Goal: Information Seeking & Learning: Learn about a topic

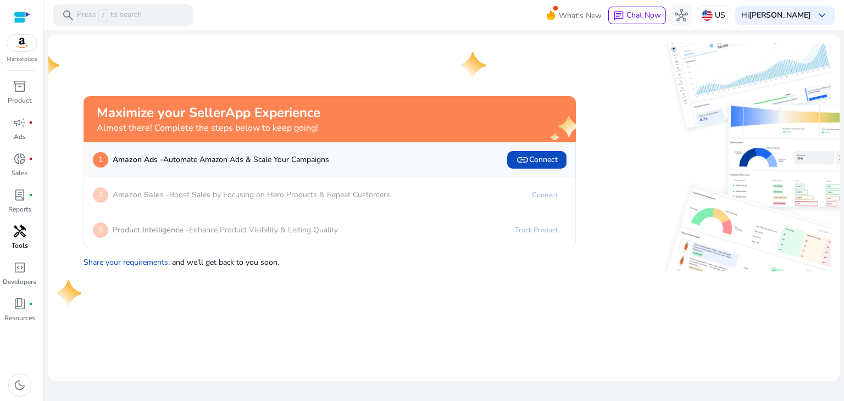
click at [19, 238] on span "handyman" at bounding box center [19, 231] width 13 height 13
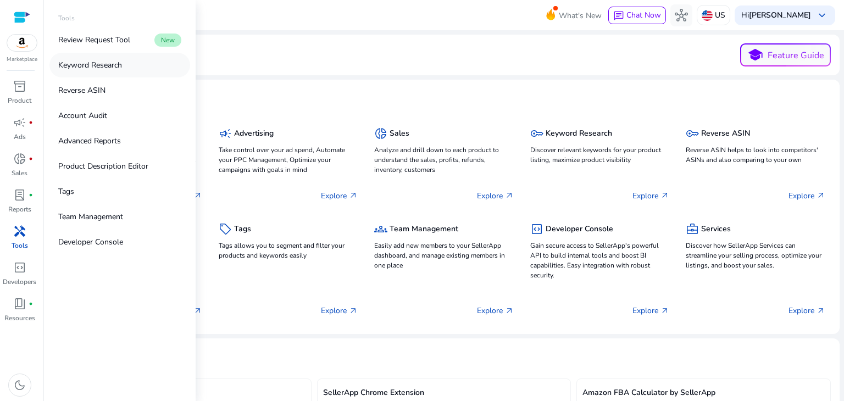
click at [109, 64] on p "Keyword Research" at bounding box center [90, 65] width 64 height 12
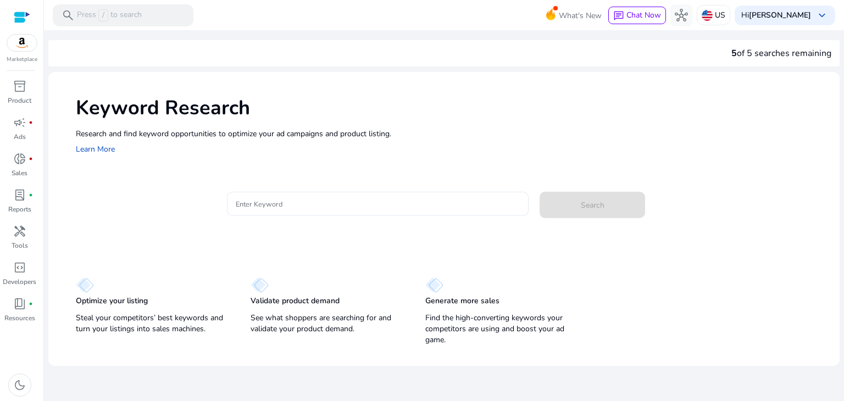
click at [312, 209] on input "Enter Keyword" at bounding box center [378, 204] width 285 height 12
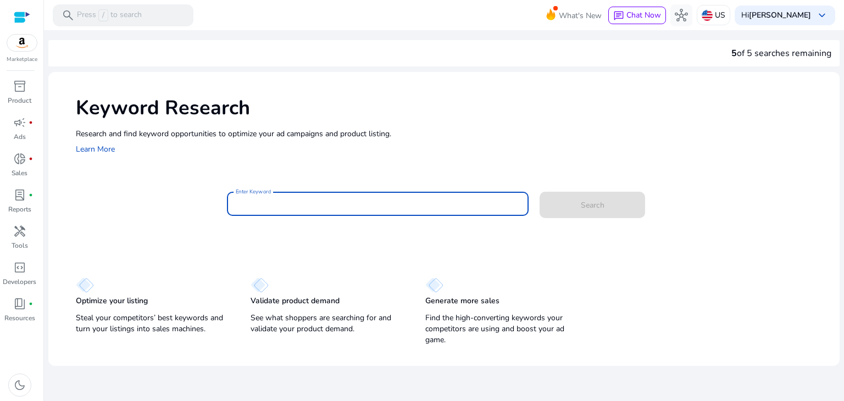
paste input "**********"
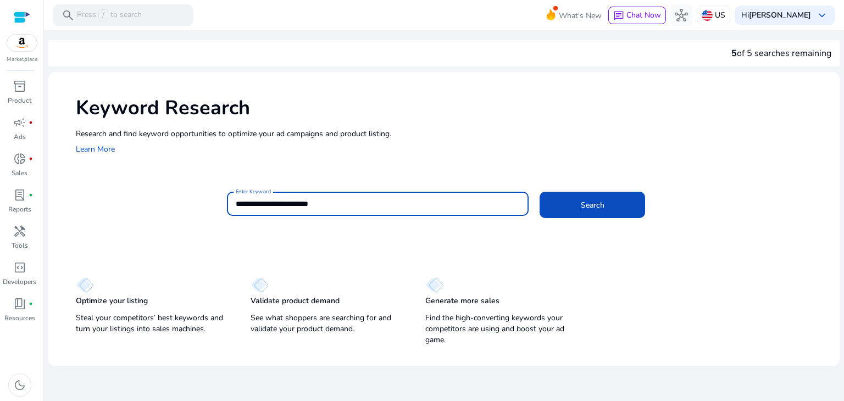
type input "**********"
click at [540, 192] on button "Search" at bounding box center [592, 205] width 105 height 26
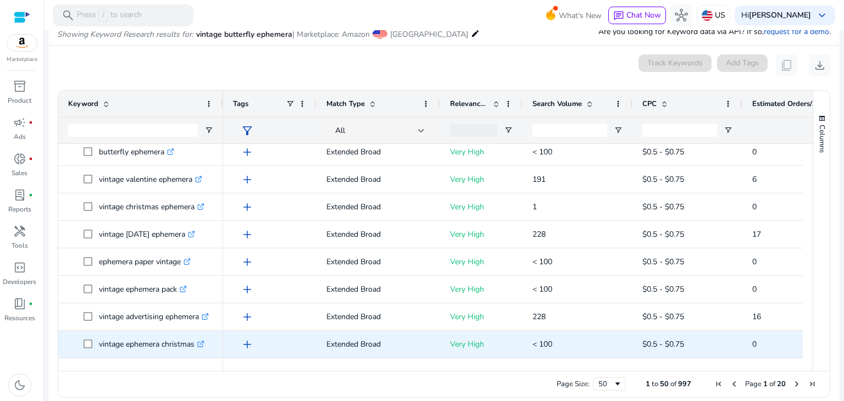
scroll to position [55, 0]
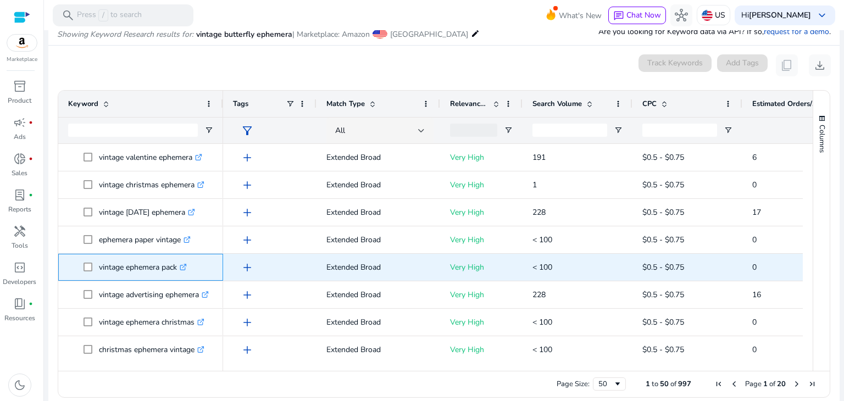
drag, startPoint x: 99, startPoint y: 266, endPoint x: 178, endPoint y: 275, distance: 79.1
click at [178, 275] on p "vintage ephemera pack .st0{fill:#2c8af8}" at bounding box center [143, 267] width 88 height 23
copy p "vintage ephemera pack"
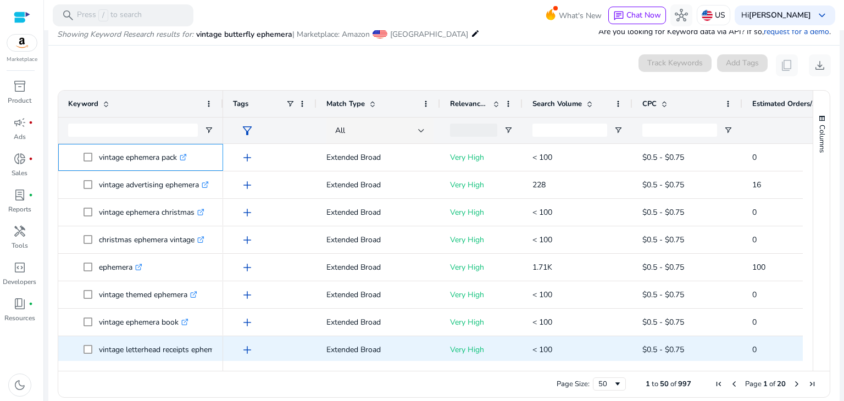
scroll to position [220, 0]
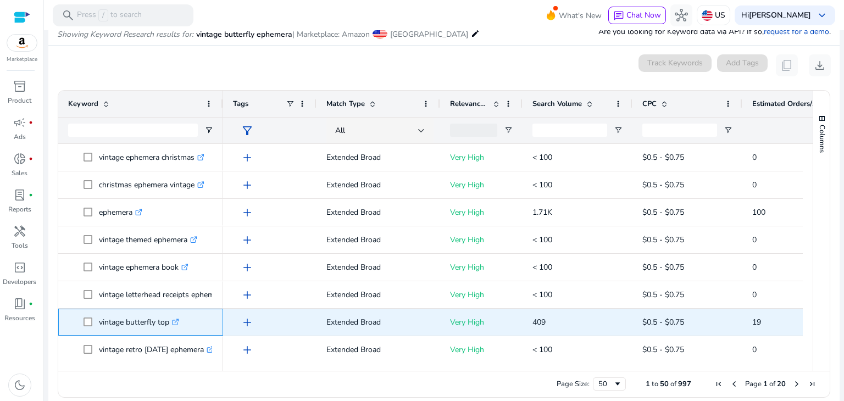
drag, startPoint x: 97, startPoint y: 320, endPoint x: 169, endPoint y: 318, distance: 72.0
click at [169, 318] on span "vintage butterfly top .st0{fill:#2c8af8}" at bounding box center [149, 322] width 130 height 23
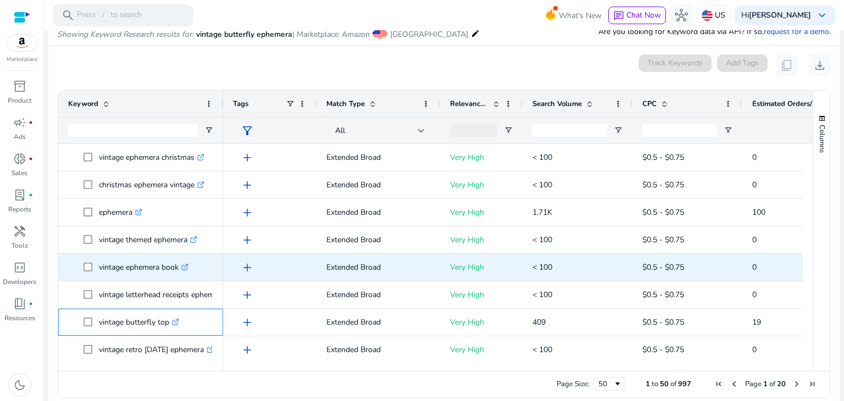
copy span "vintage butterfly top"
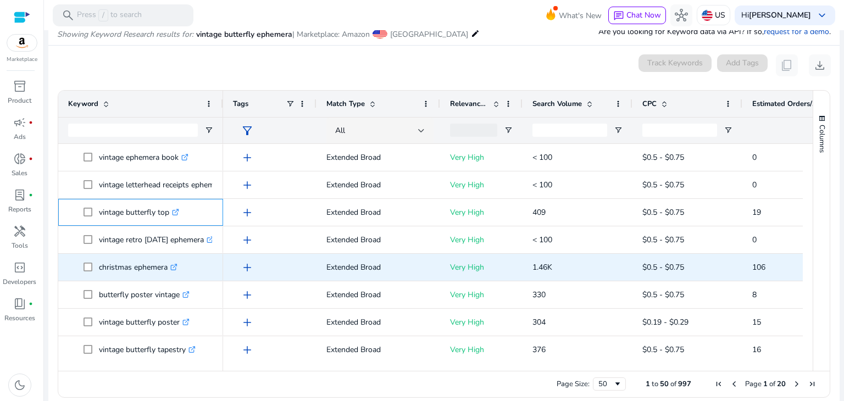
scroll to position [385, 0]
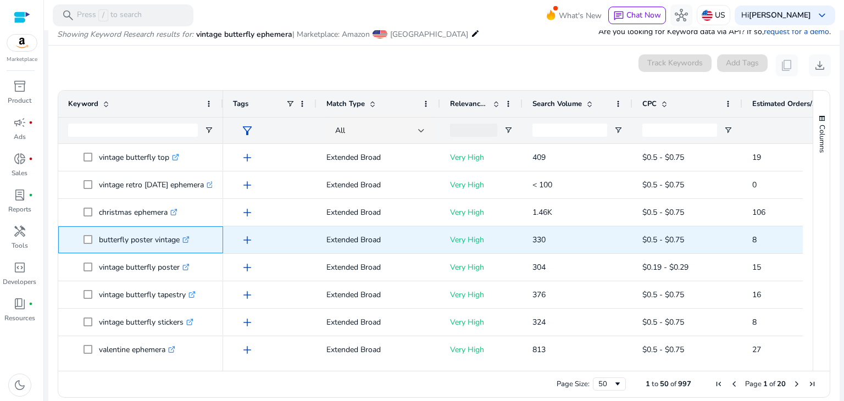
drag, startPoint x: 118, startPoint y: 237, endPoint x: 180, endPoint y: 240, distance: 62.7
click at [180, 240] on span "butterfly poster vintage .st0{fill:#2c8af8}" at bounding box center [149, 240] width 130 height 23
copy span "butterfly poster vintage"
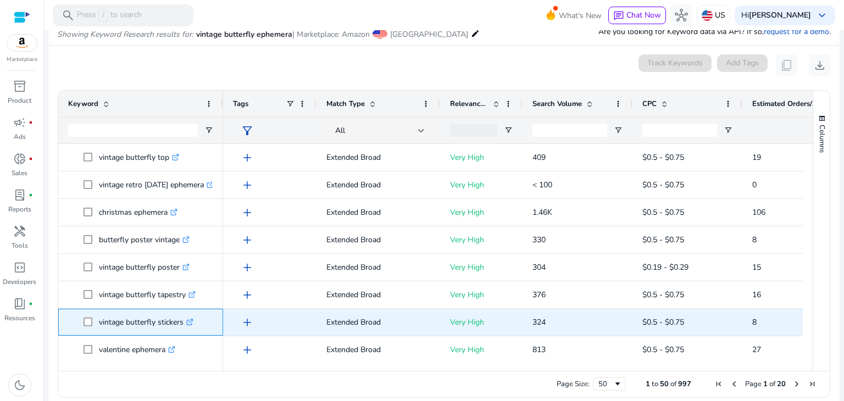
drag, startPoint x: 94, startPoint y: 320, endPoint x: 183, endPoint y: 324, distance: 89.1
click at [183, 324] on span "vintage butterfly stickers .st0{fill:#2c8af8}" at bounding box center [149, 322] width 130 height 23
copy span "vintage butterfly stickers"
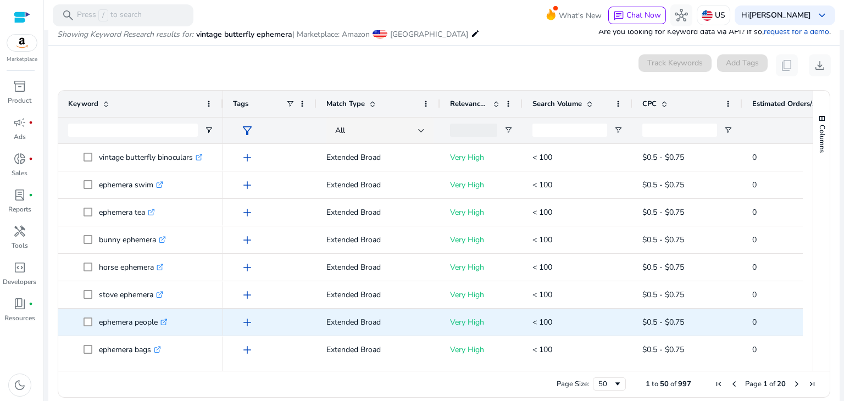
scroll to position [0, 0]
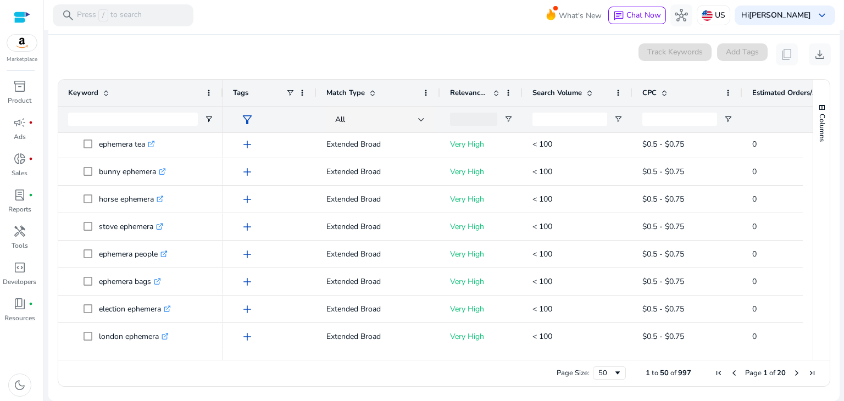
click at [792, 374] on span "Next Page" at bounding box center [796, 373] width 9 height 9
click at [792, 375] on span "Next Page" at bounding box center [796, 373] width 9 height 9
